Goal: Complete application form: Complete application form

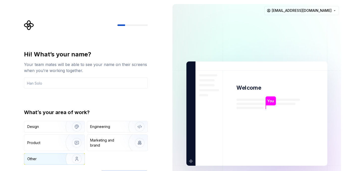
click at [66, 164] on img "button" at bounding box center [73, 159] width 32 height 34
click at [44, 87] on input "text" at bounding box center [86, 83] width 124 height 11
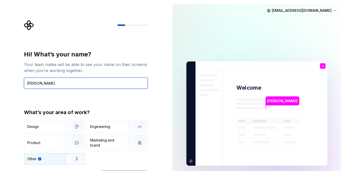
type input "shibu"
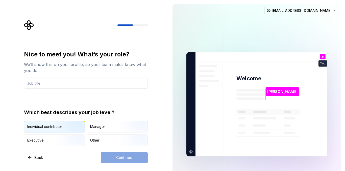
click at [67, 127] on img "button" at bounding box center [72, 133] width 32 height 34
click at [104, 158] on div "Continue" at bounding box center [124, 157] width 47 height 11
click at [104, 140] on div "Other" at bounding box center [117, 140] width 60 height 11
click at [62, 127] on img "button" at bounding box center [72, 133] width 32 height 34
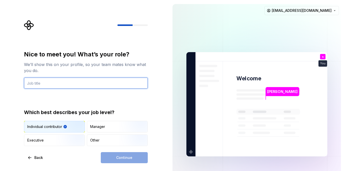
click at [53, 80] on input "text" at bounding box center [86, 83] width 124 height 11
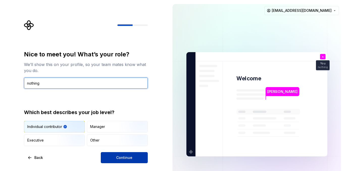
type input "nothing"
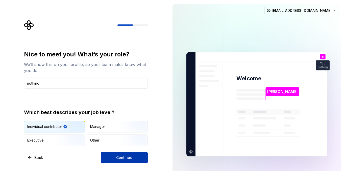
drag, startPoint x: 128, startPoint y: 157, endPoint x: 125, endPoint y: 157, distance: 2.8
click at [125, 157] on span "Continue" at bounding box center [124, 158] width 16 height 5
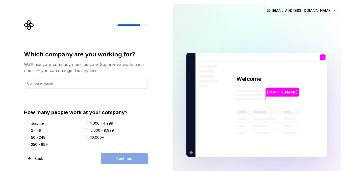
click at [64, 123] on div "Just me" at bounding box center [53, 123] width 58 height 5
click at [25, 124] on button "Just me" at bounding box center [26, 124] width 4 height 4
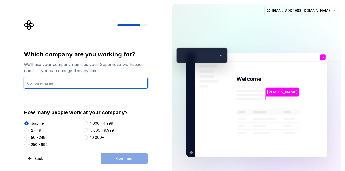
click at [80, 87] on input "text" at bounding box center [86, 83] width 124 height 11
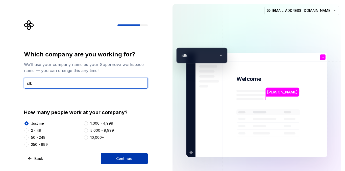
type input "idk"
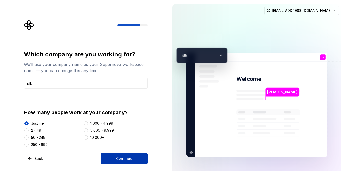
click at [127, 155] on button "Continue" at bounding box center [124, 158] width 47 height 11
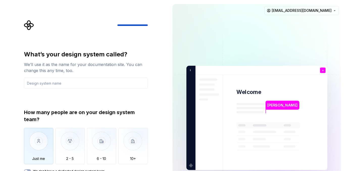
click at [45, 147] on img "button" at bounding box center [39, 145] width 30 height 34
type button "Only one person"
click at [80, 86] on input "text" at bounding box center [86, 83] width 124 height 11
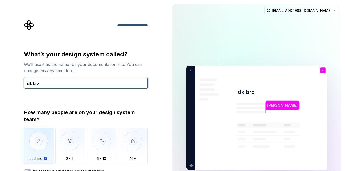
type input "idk bro"
